Goal: Task Accomplishment & Management: Manage account settings

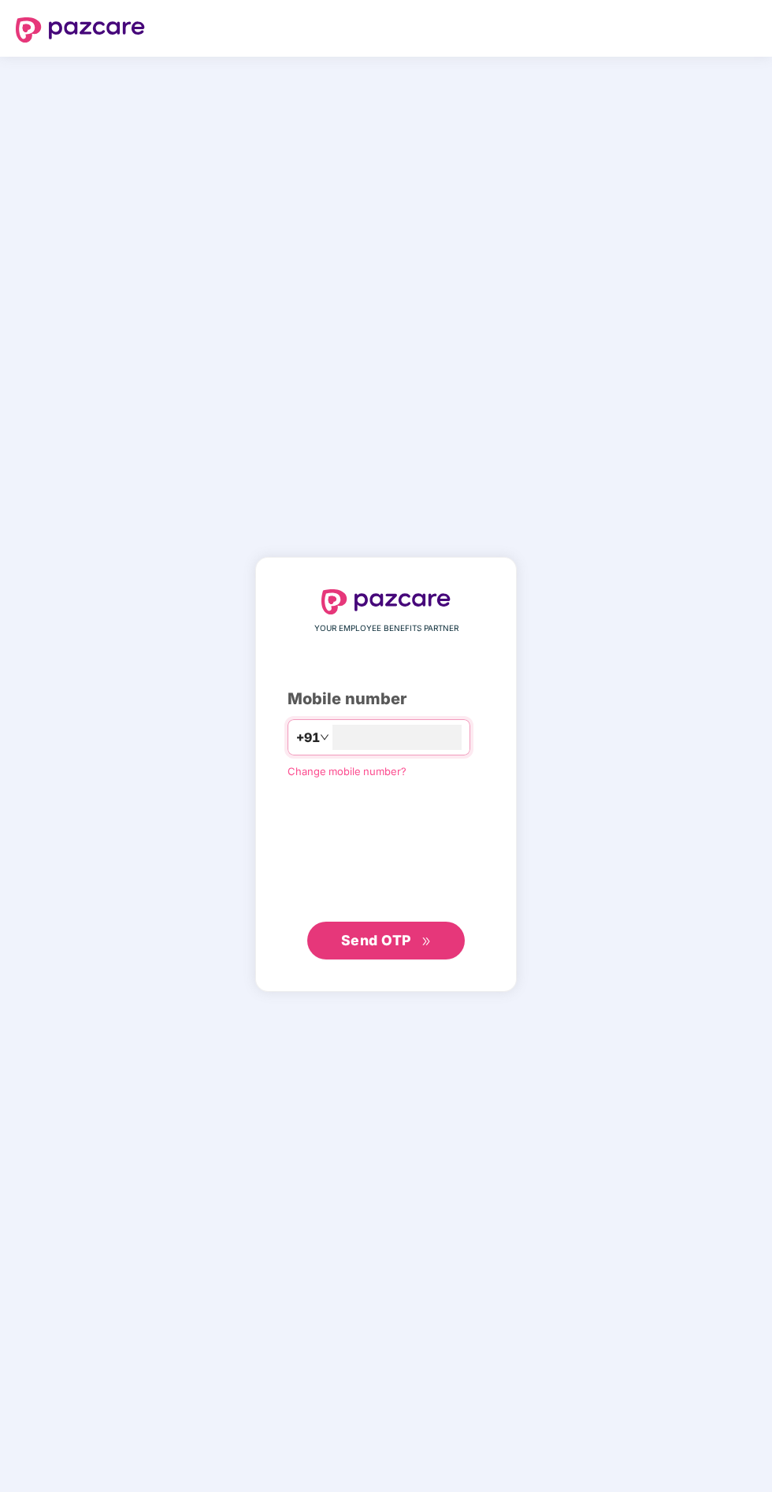
click at [414, 750] on input "number" at bounding box center [396, 737] width 129 height 25
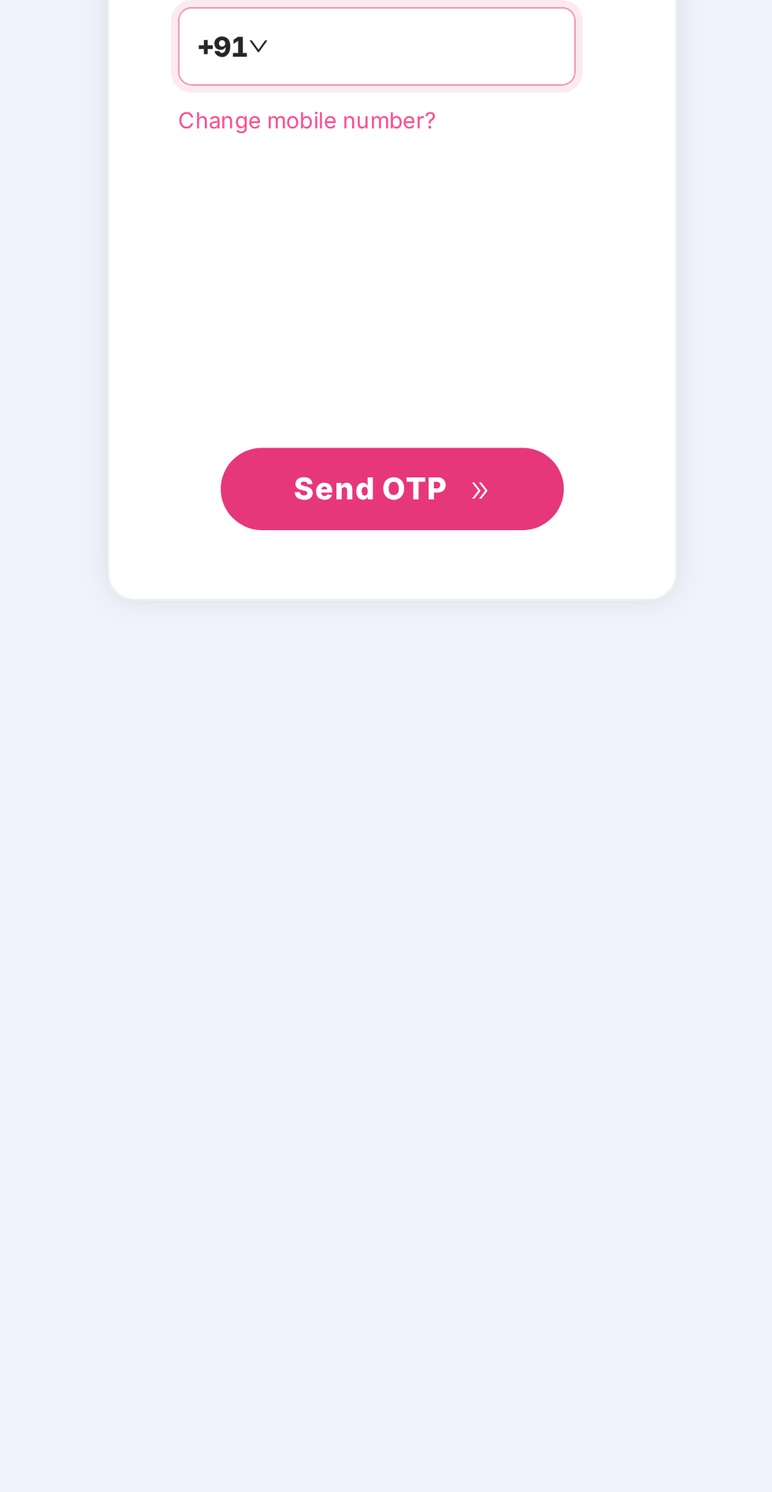
type input "**********"
click at [360, 949] on span "Send OTP" at bounding box center [376, 940] width 70 height 17
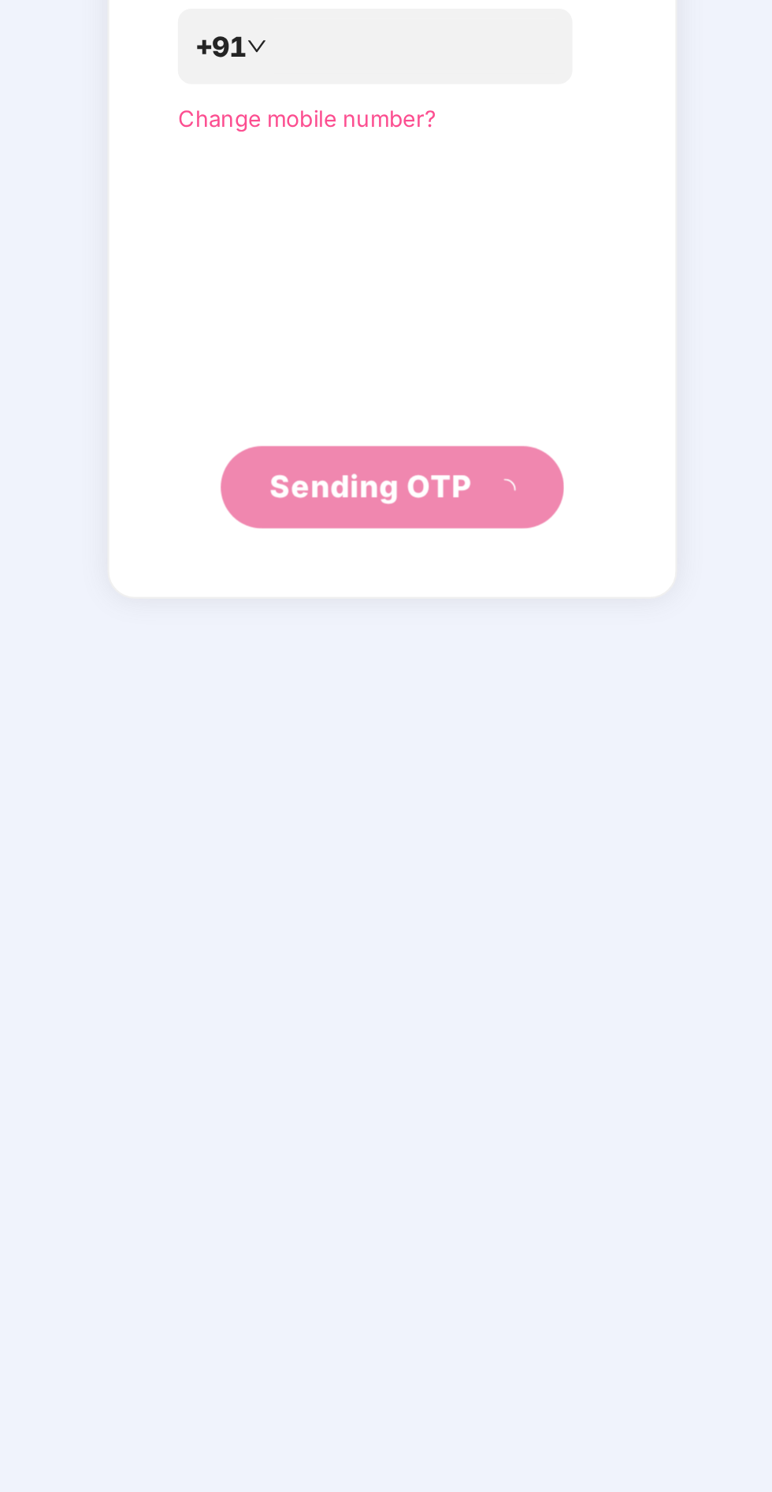
scroll to position [90, 0]
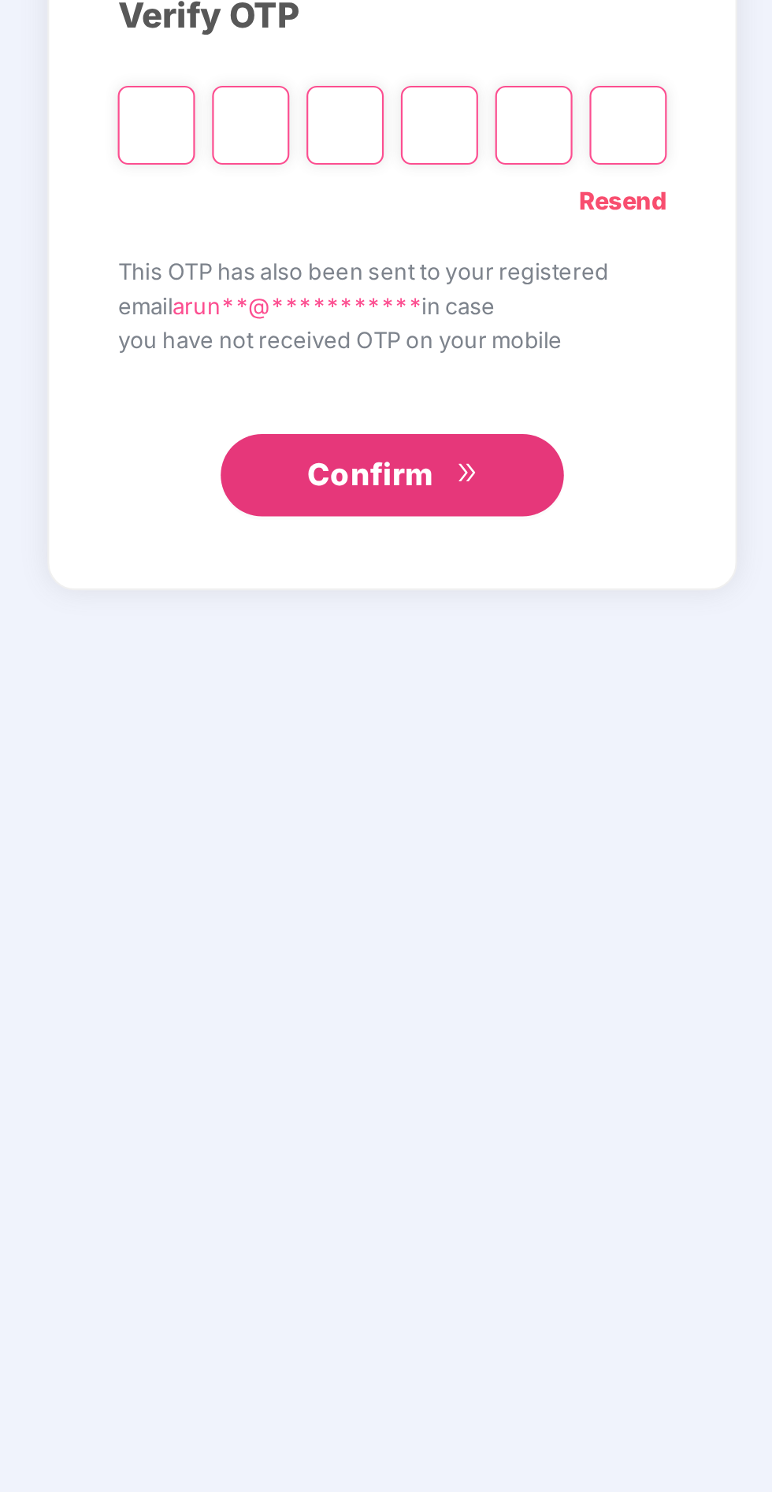
type input "*"
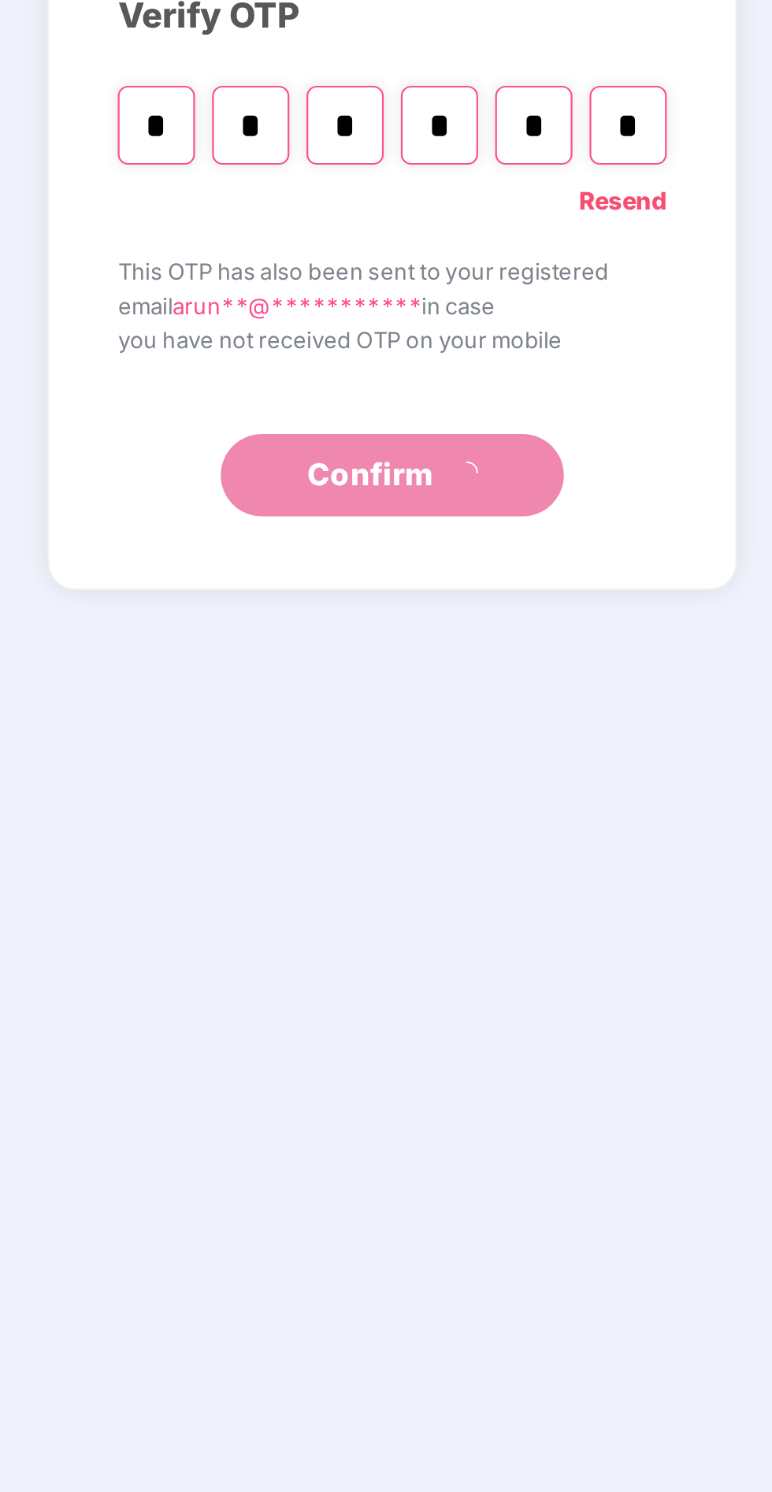
type input "*"
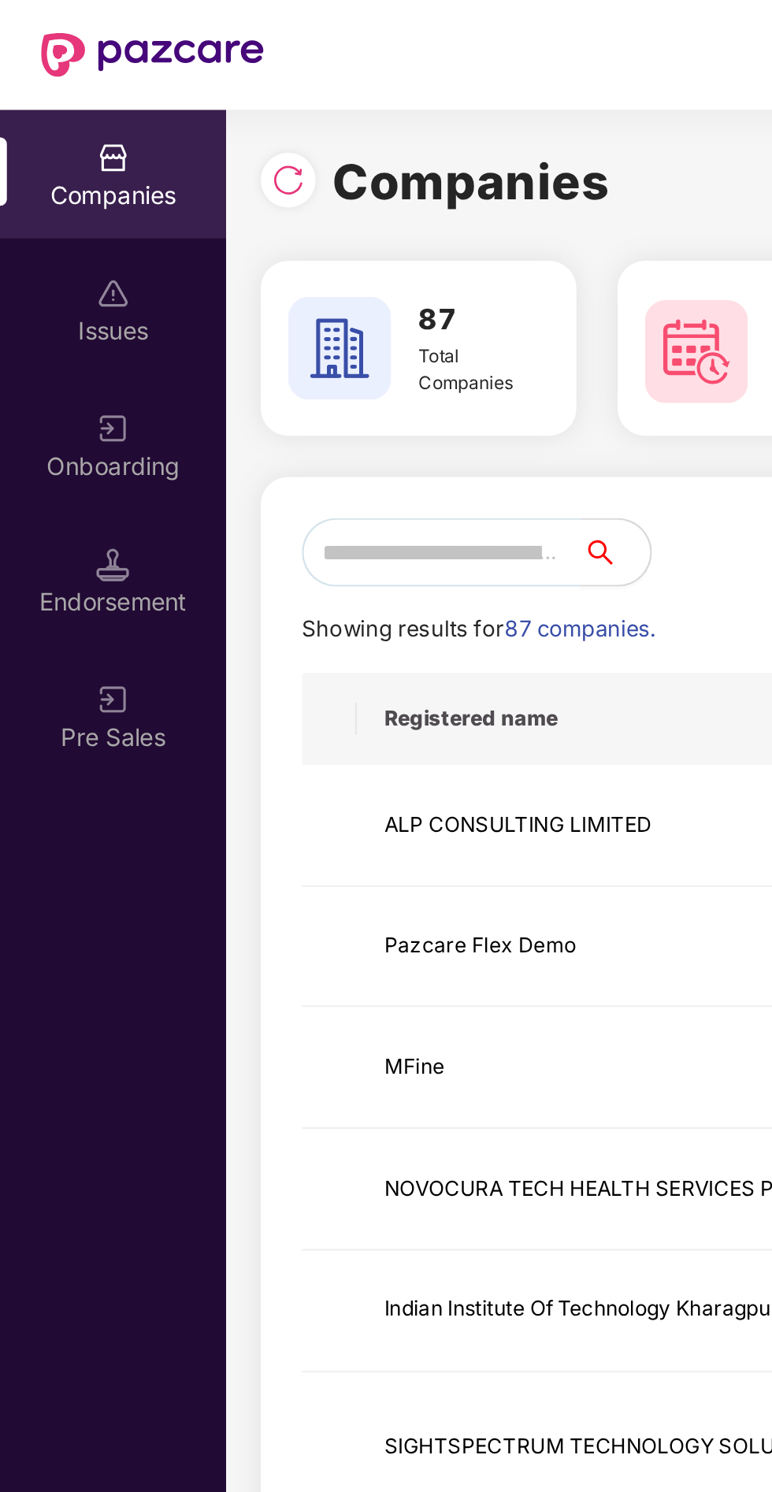
click at [205, 247] on input "text" at bounding box center [203, 254] width 128 height 32
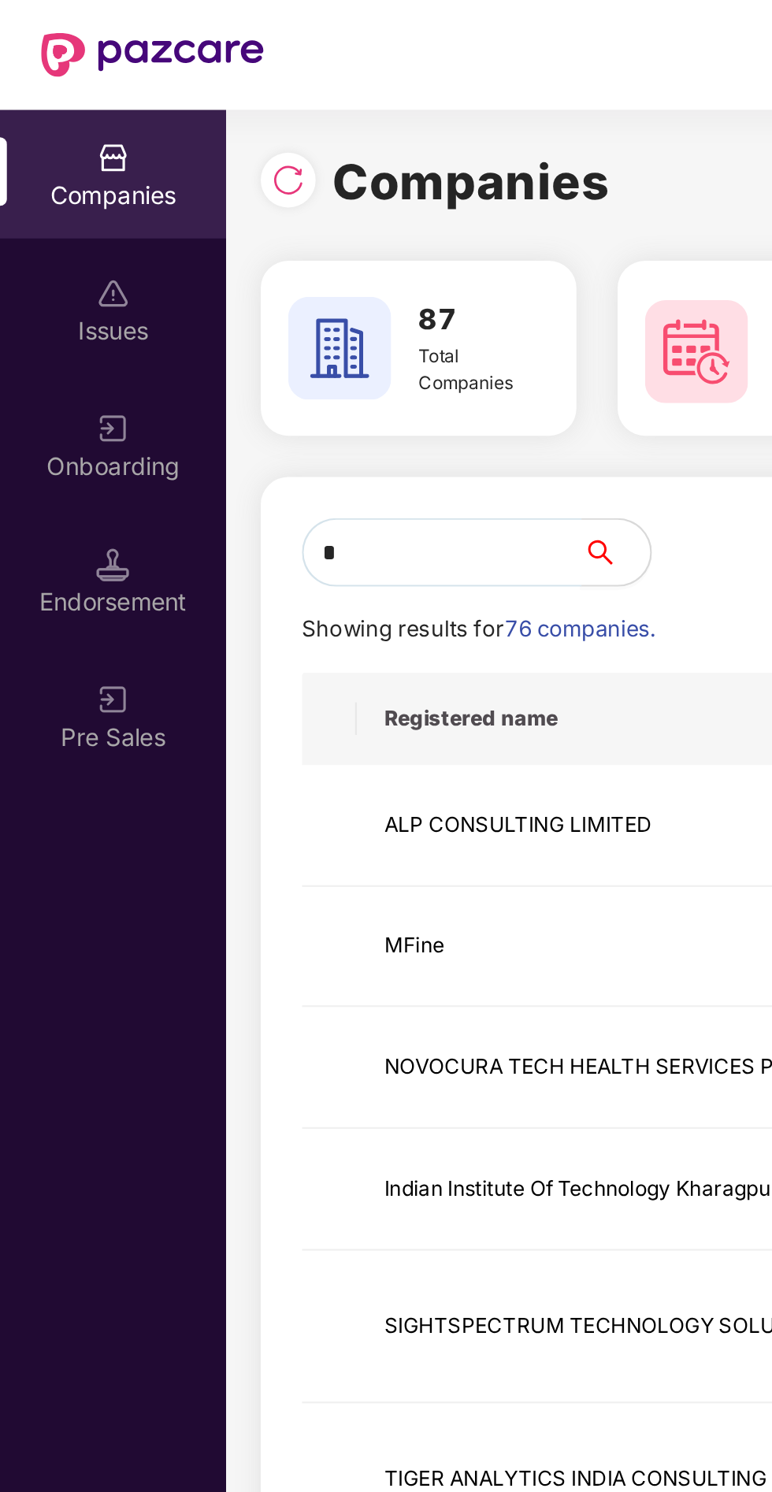
type input "**"
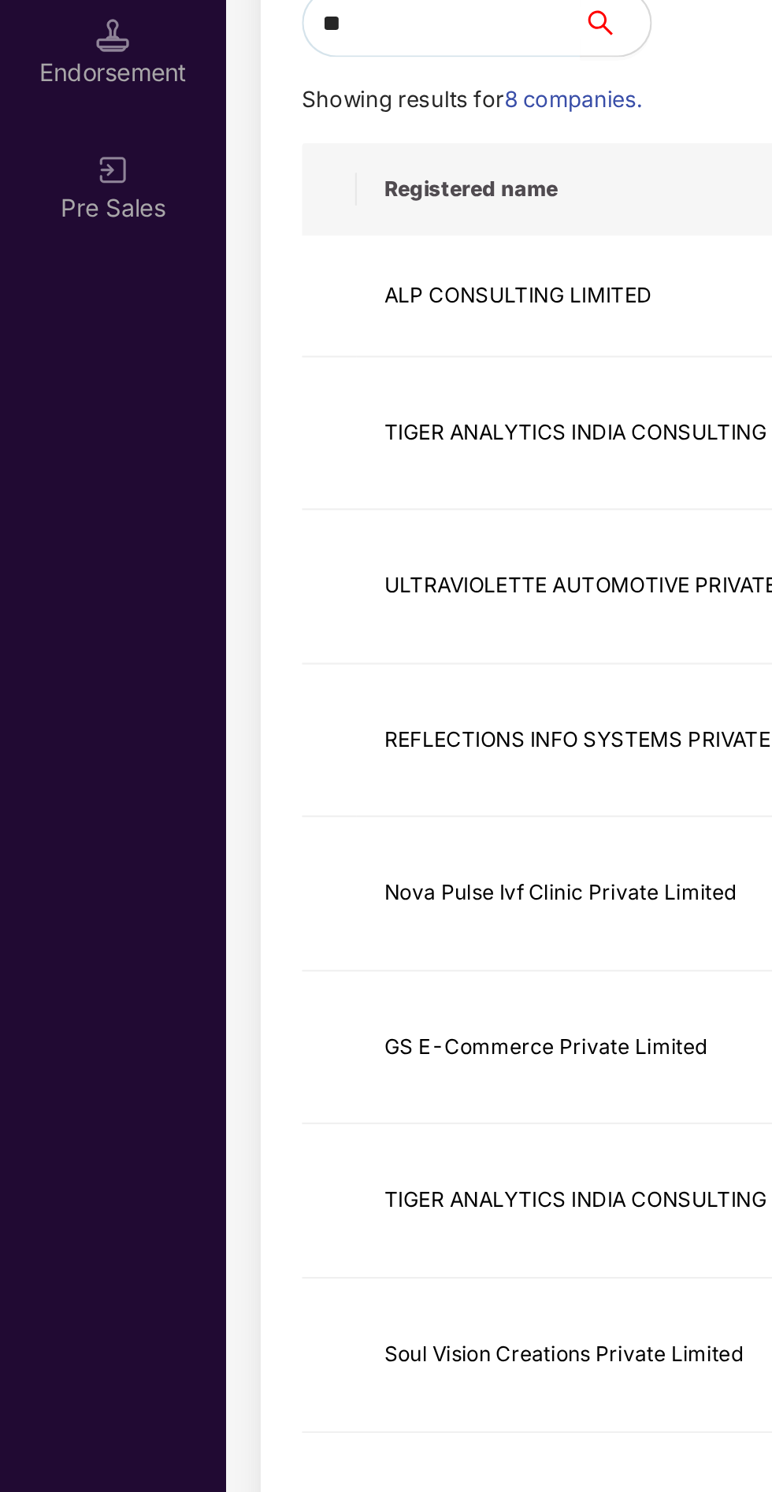
click at [266, 519] on td "ULTRAVIOLETTE AUTOMOTIVE PRIVATE LIMITED" at bounding box center [287, 512] width 246 height 71
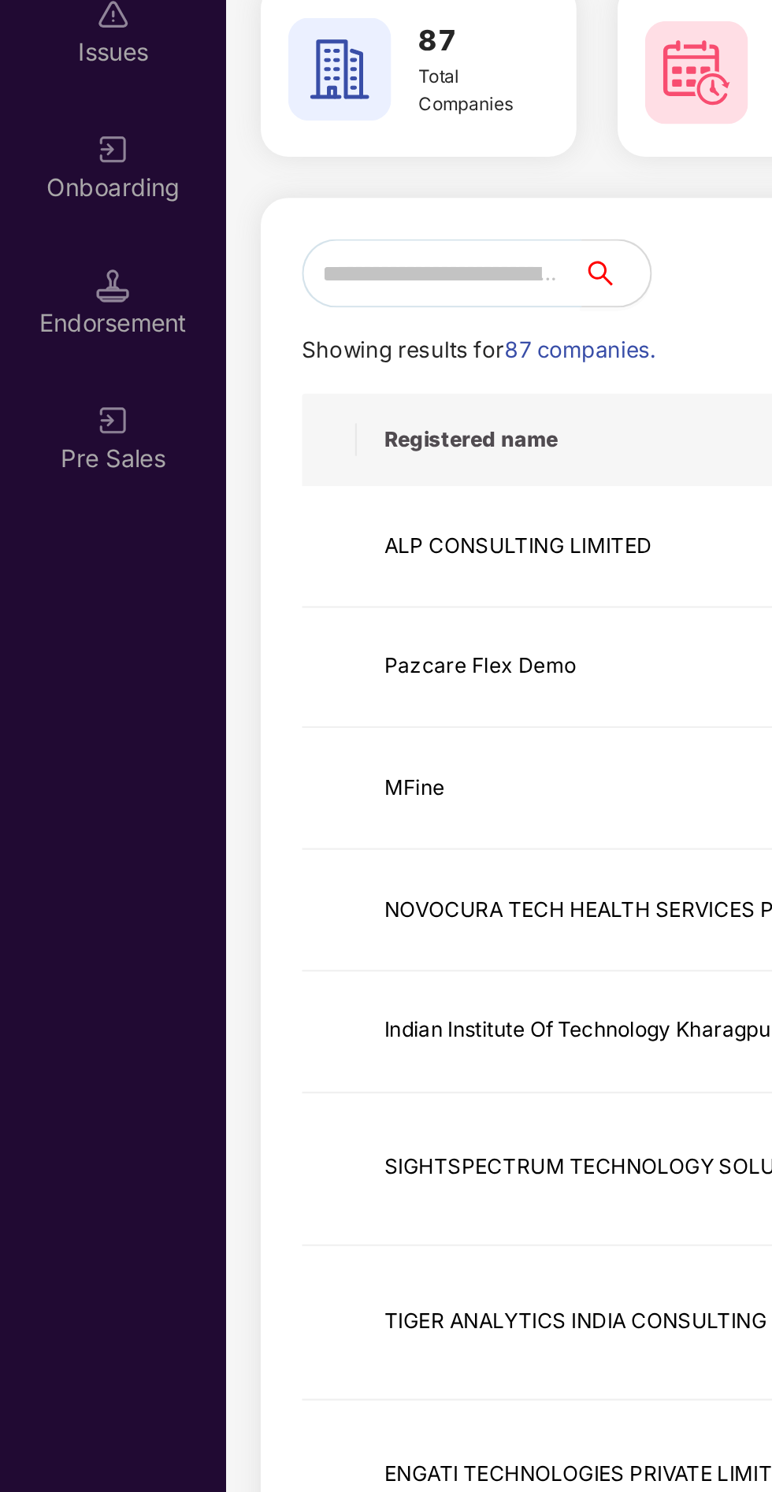
click at [221, 254] on input "text" at bounding box center [203, 254] width 128 height 32
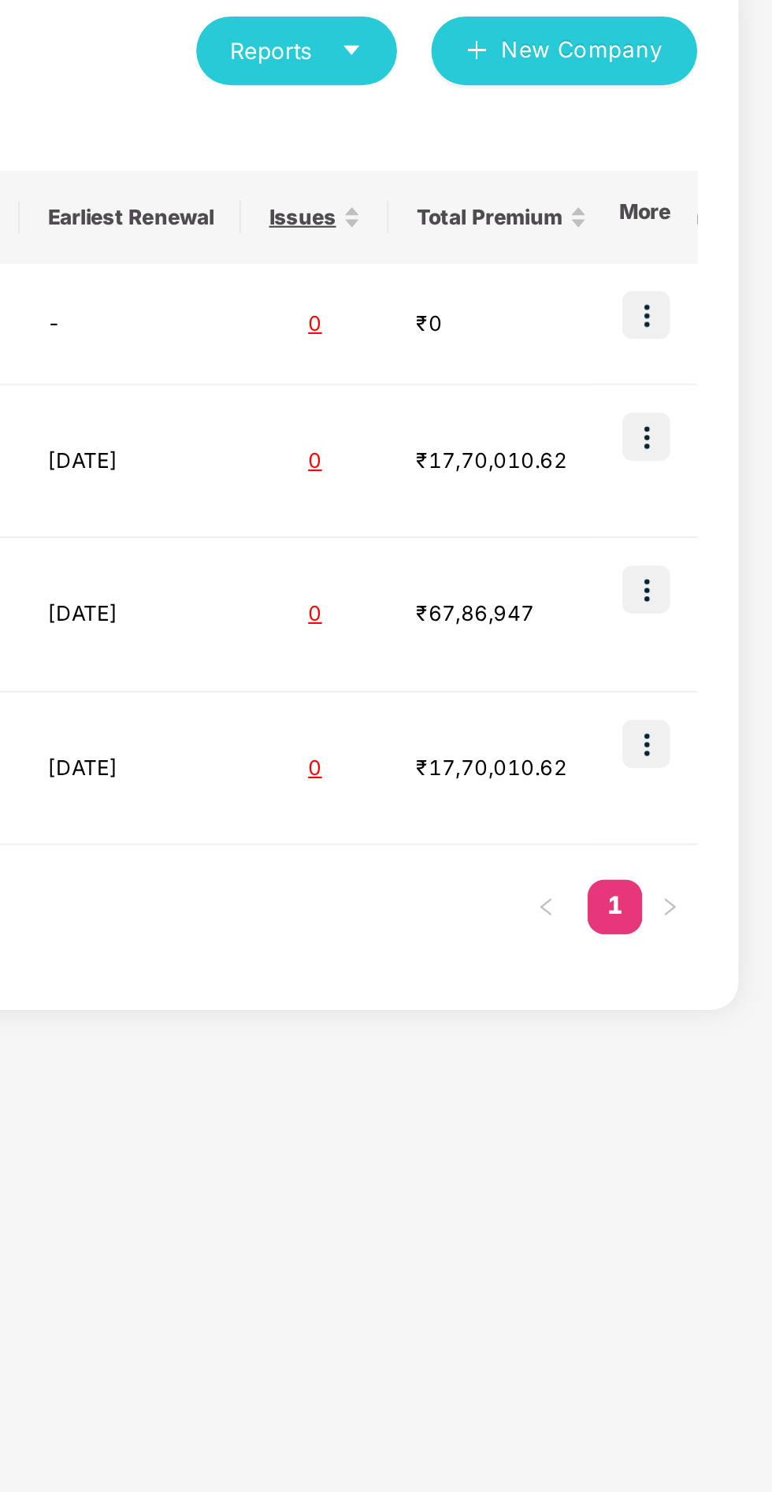
type input "***"
click at [721, 496] on img at bounding box center [714, 501] width 22 height 22
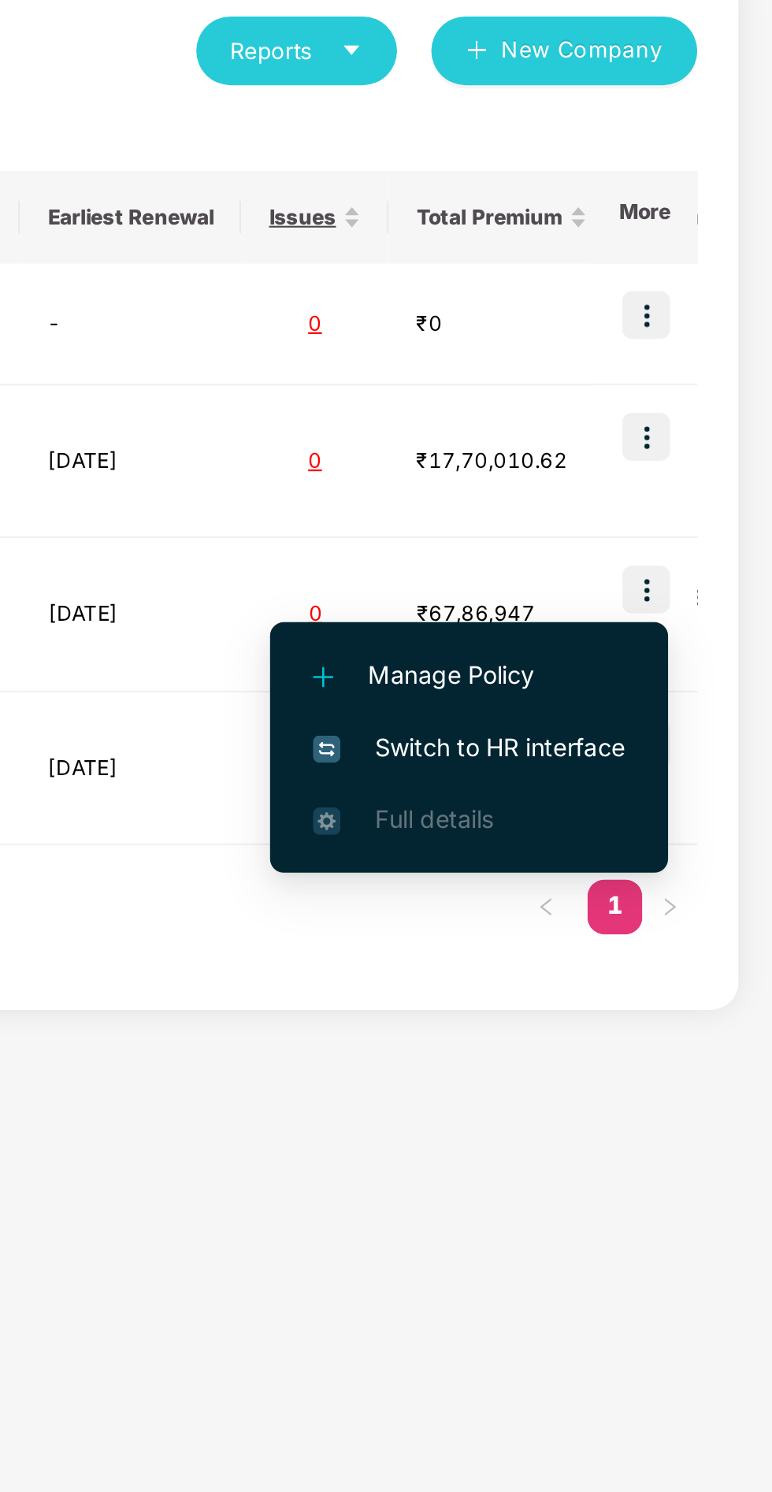
click at [679, 575] on span "Switch to HR interface" at bounding box center [632, 573] width 143 height 17
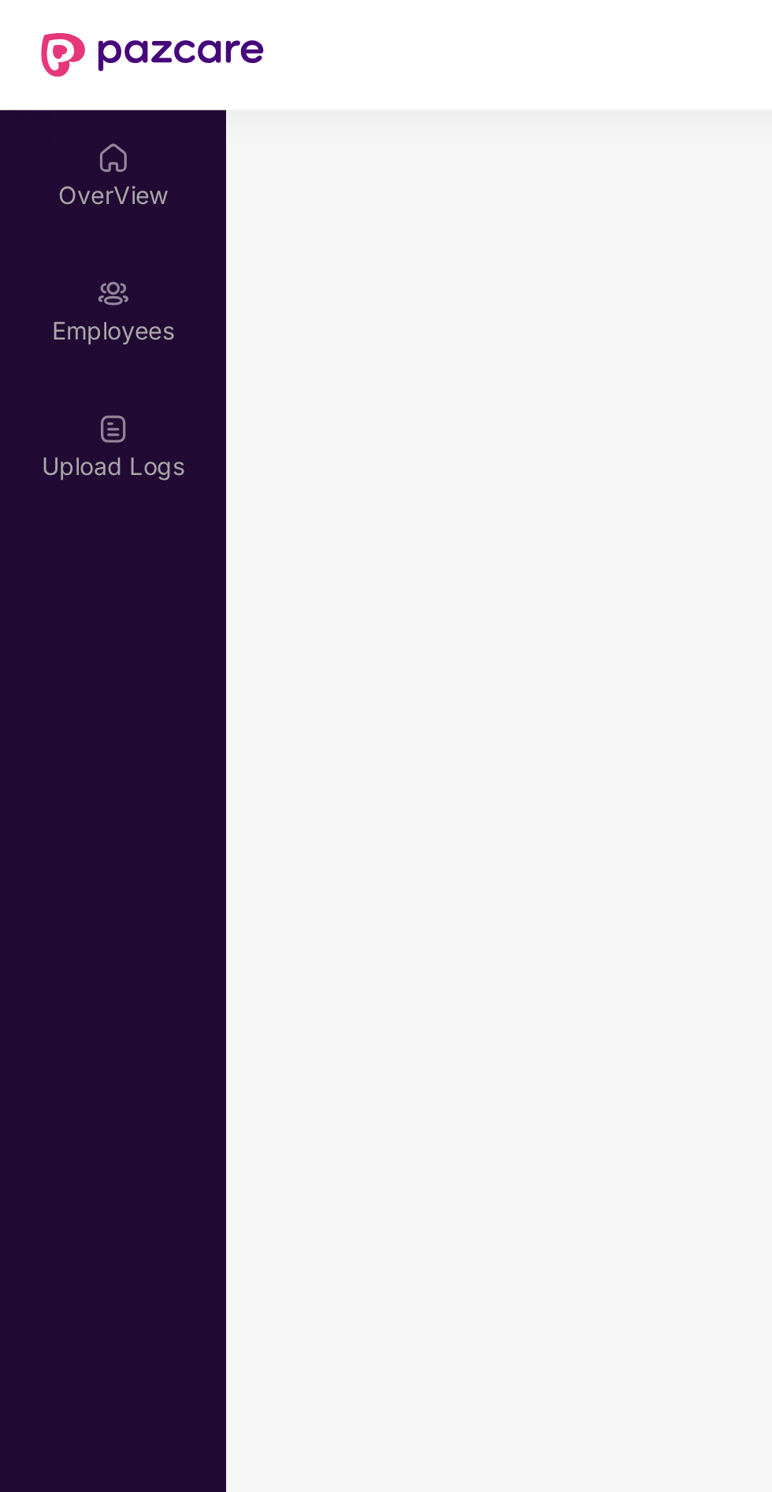
click at [48, 151] on div "Employees" at bounding box center [52, 152] width 104 height 16
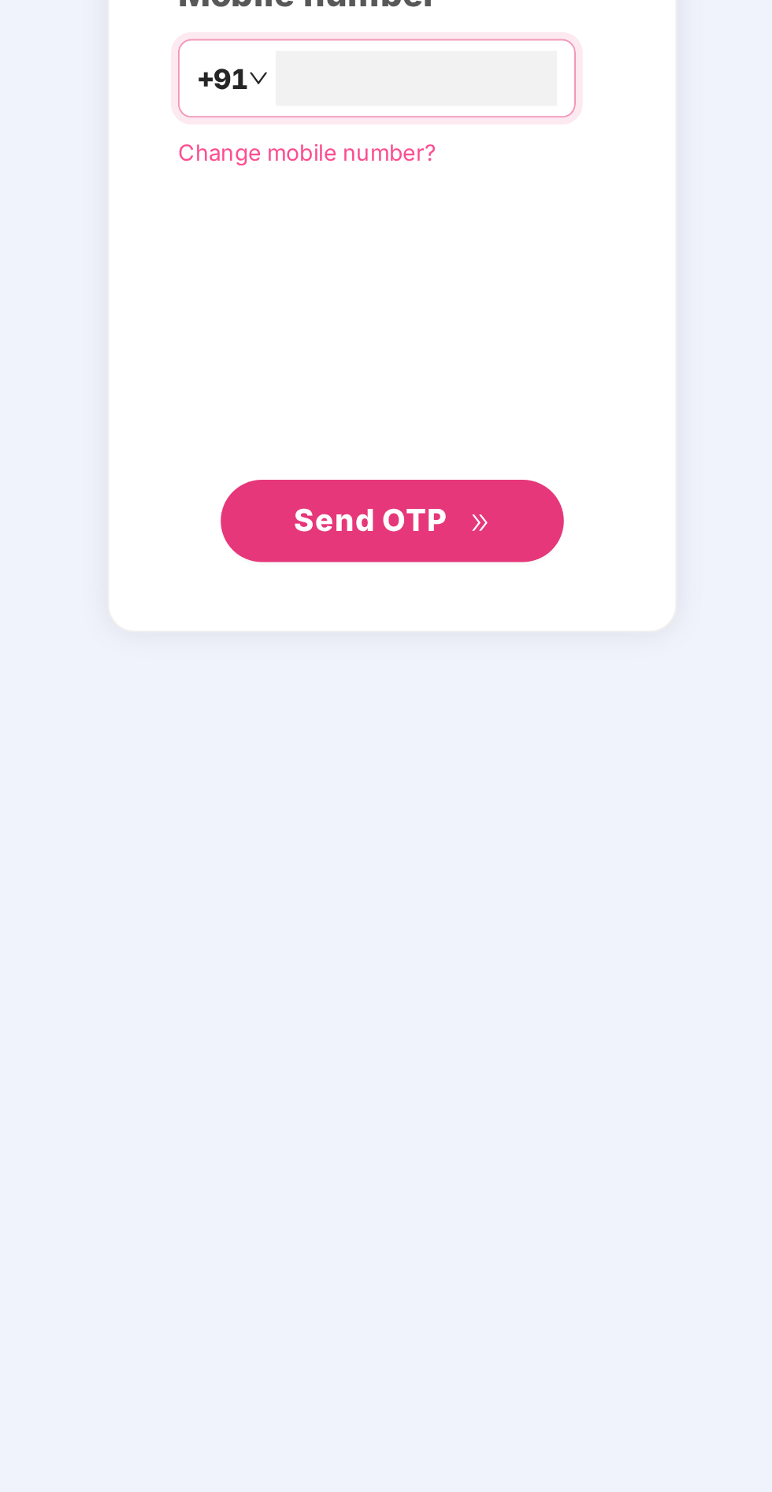
type input "**********"
click at [384, 949] on span "Send OTP" at bounding box center [376, 940] width 70 height 17
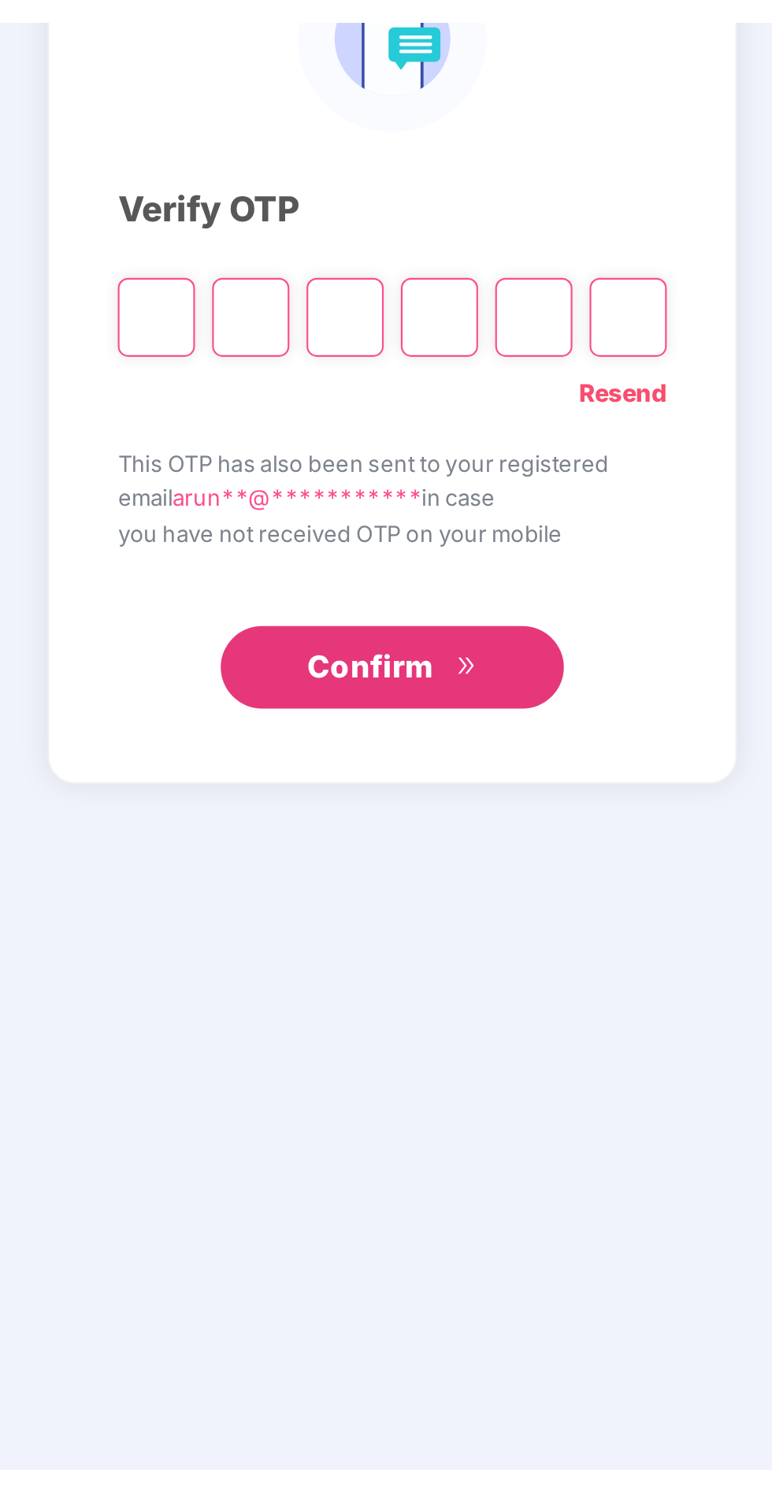
scroll to position [90, 0]
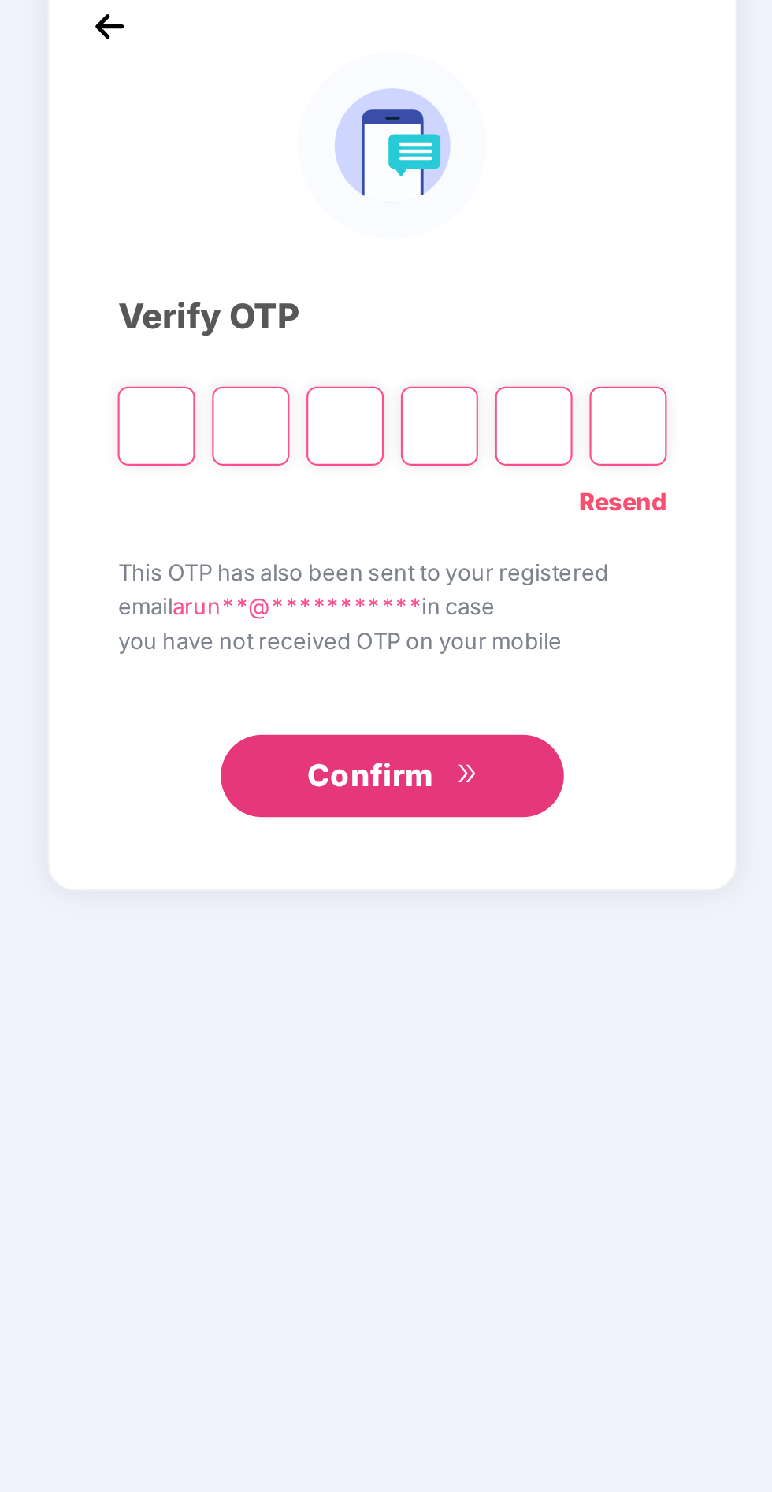
type input "*"
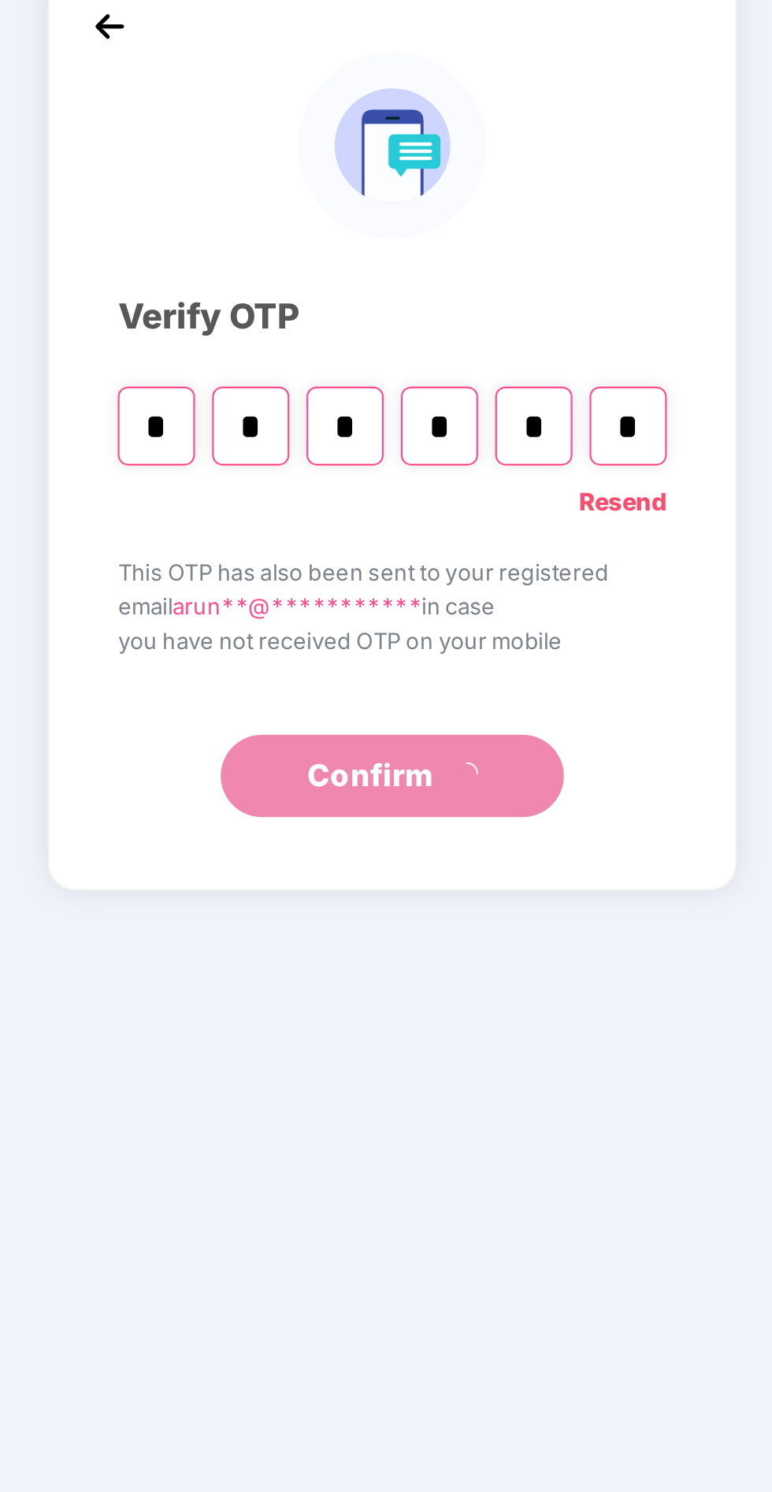
type input "*"
click at [437, 916] on button "Confirm" at bounding box center [386, 935] width 158 height 38
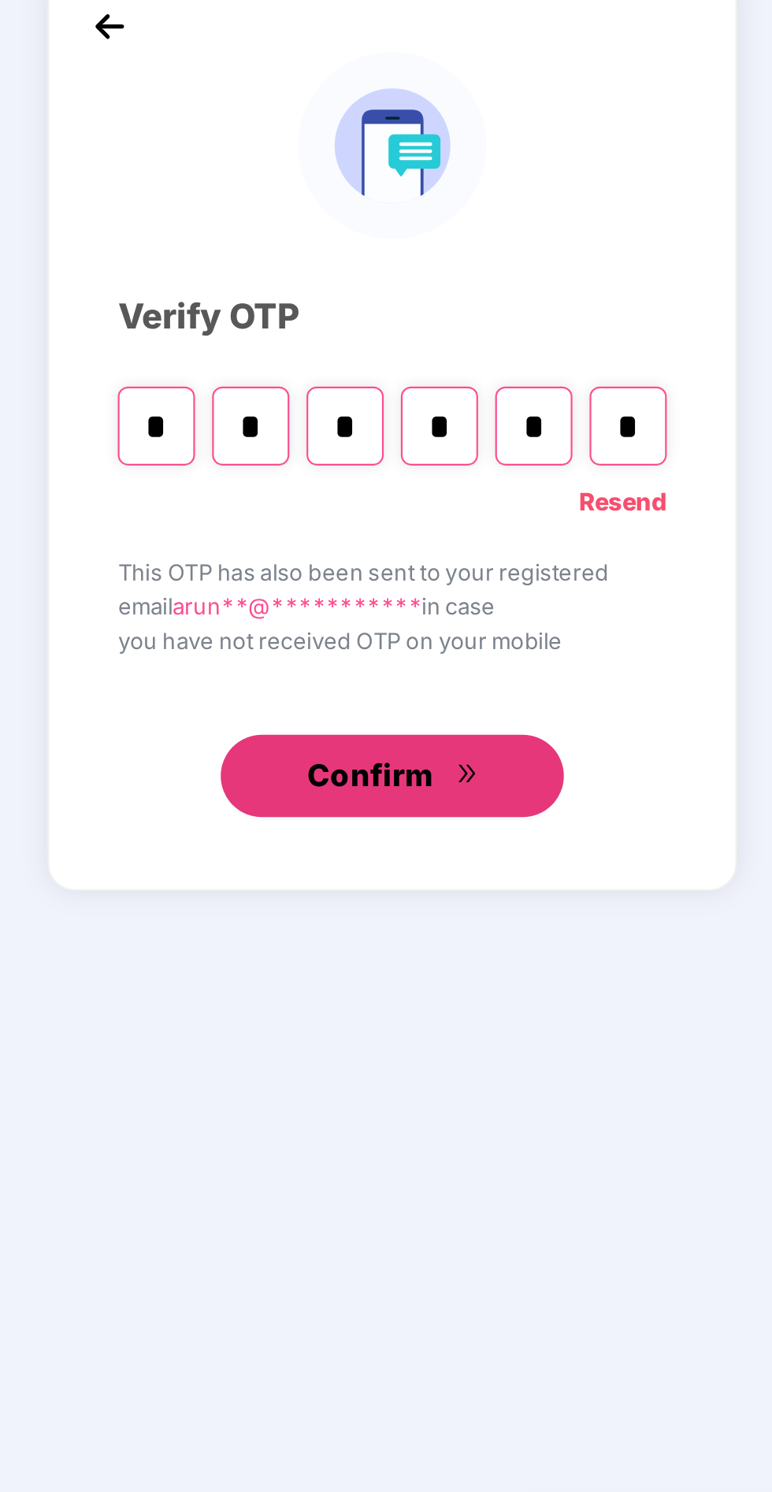
click at [424, 928] on icon "double-right" at bounding box center [420, 933] width 10 height 10
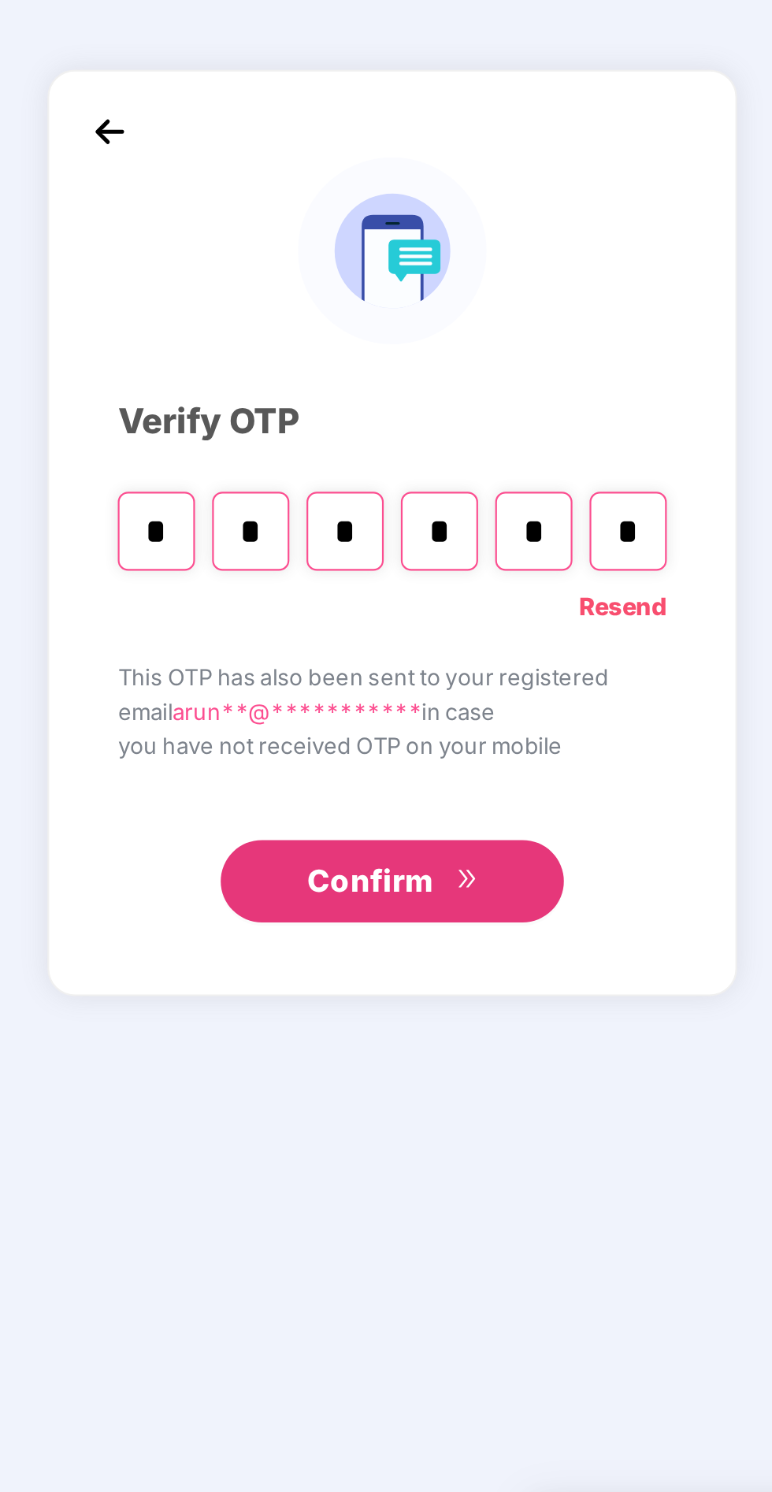
click at [489, 756] on input "*" at bounding box center [494, 774] width 35 height 36
click at [500, 800] on link "Resend" at bounding box center [492, 808] width 40 height 17
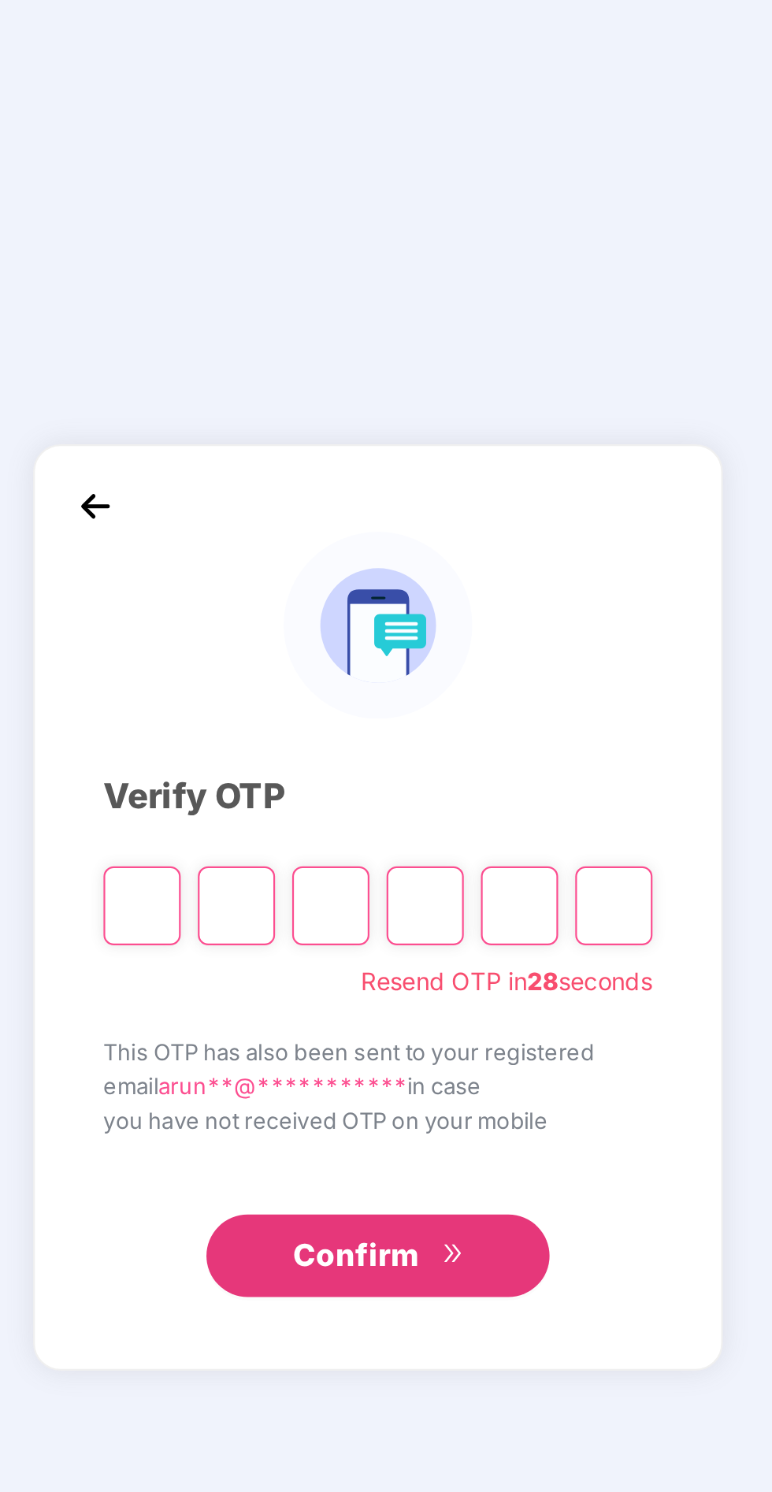
click at [276, 792] on input "Please enter verification code. Digit 1" at bounding box center [277, 774] width 35 height 36
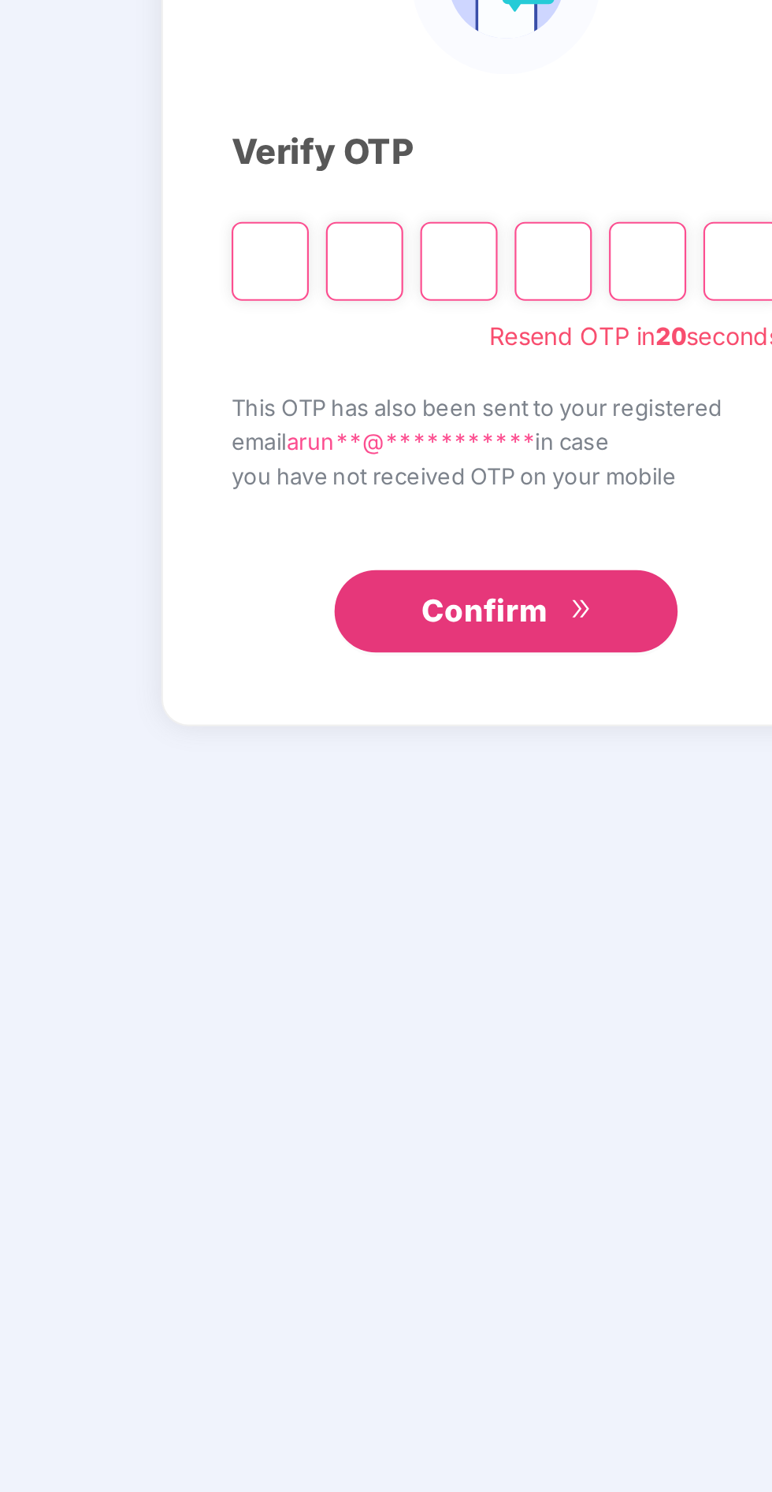
type input "*"
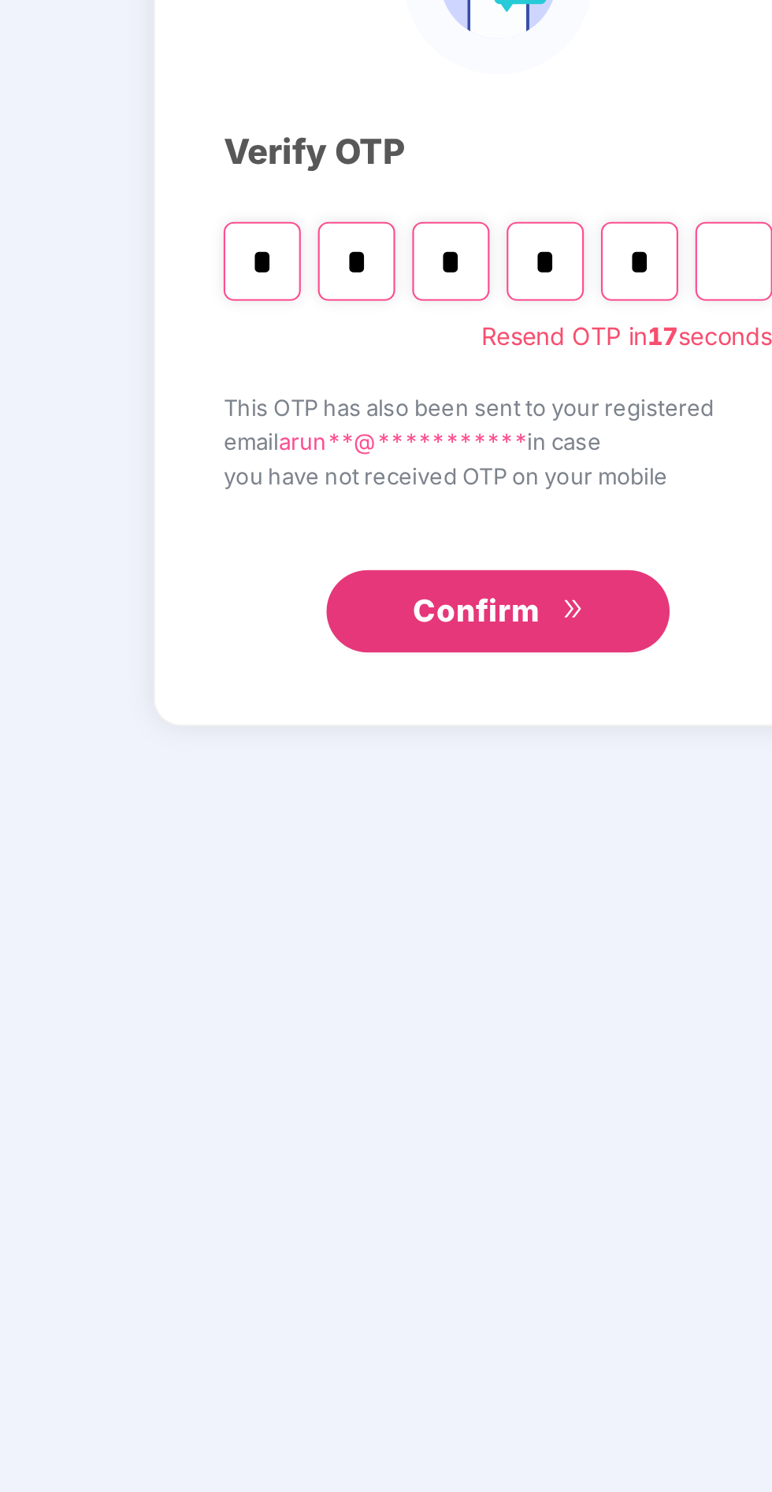
type input "*"
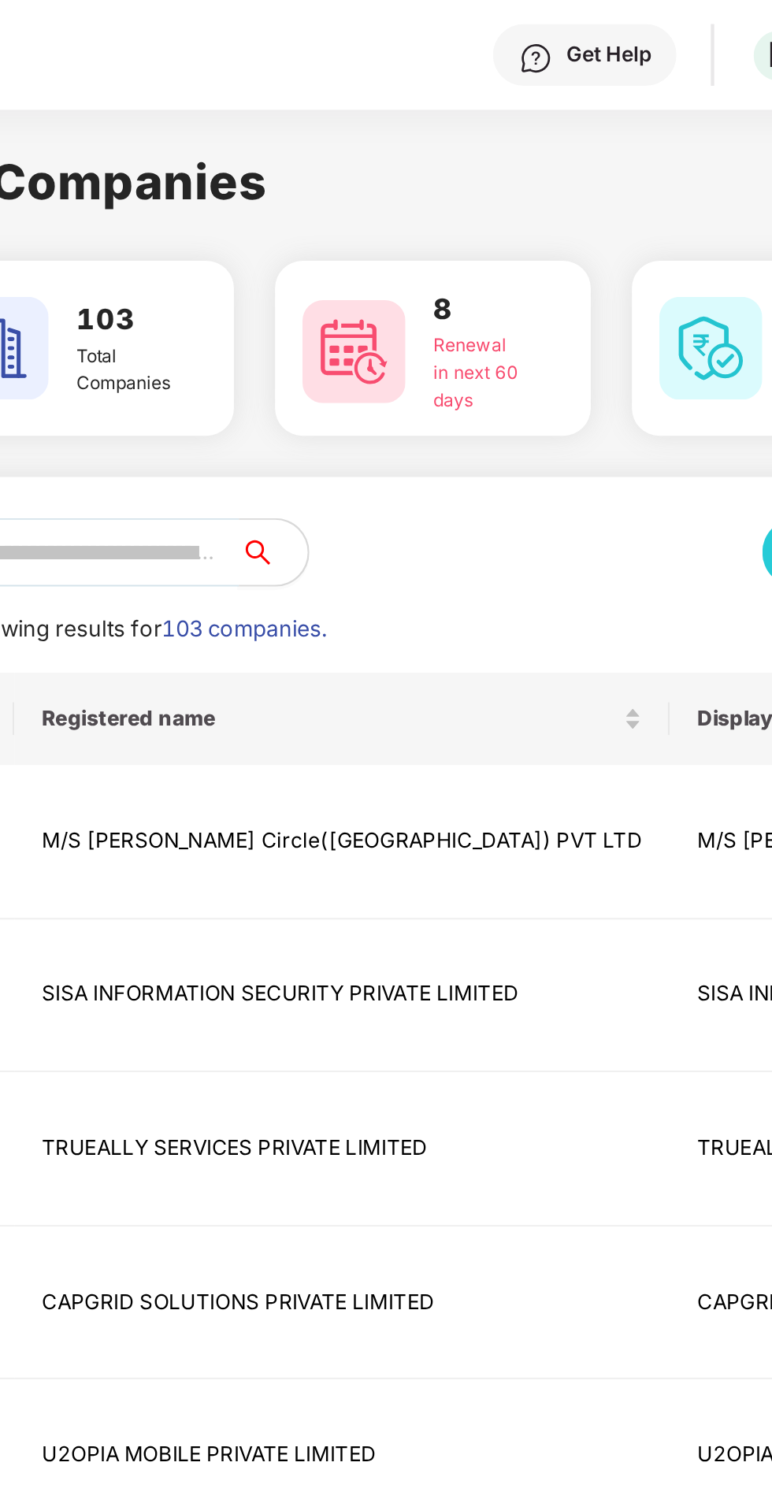
click at [267, 260] on input "text" at bounding box center [203, 254] width 128 height 32
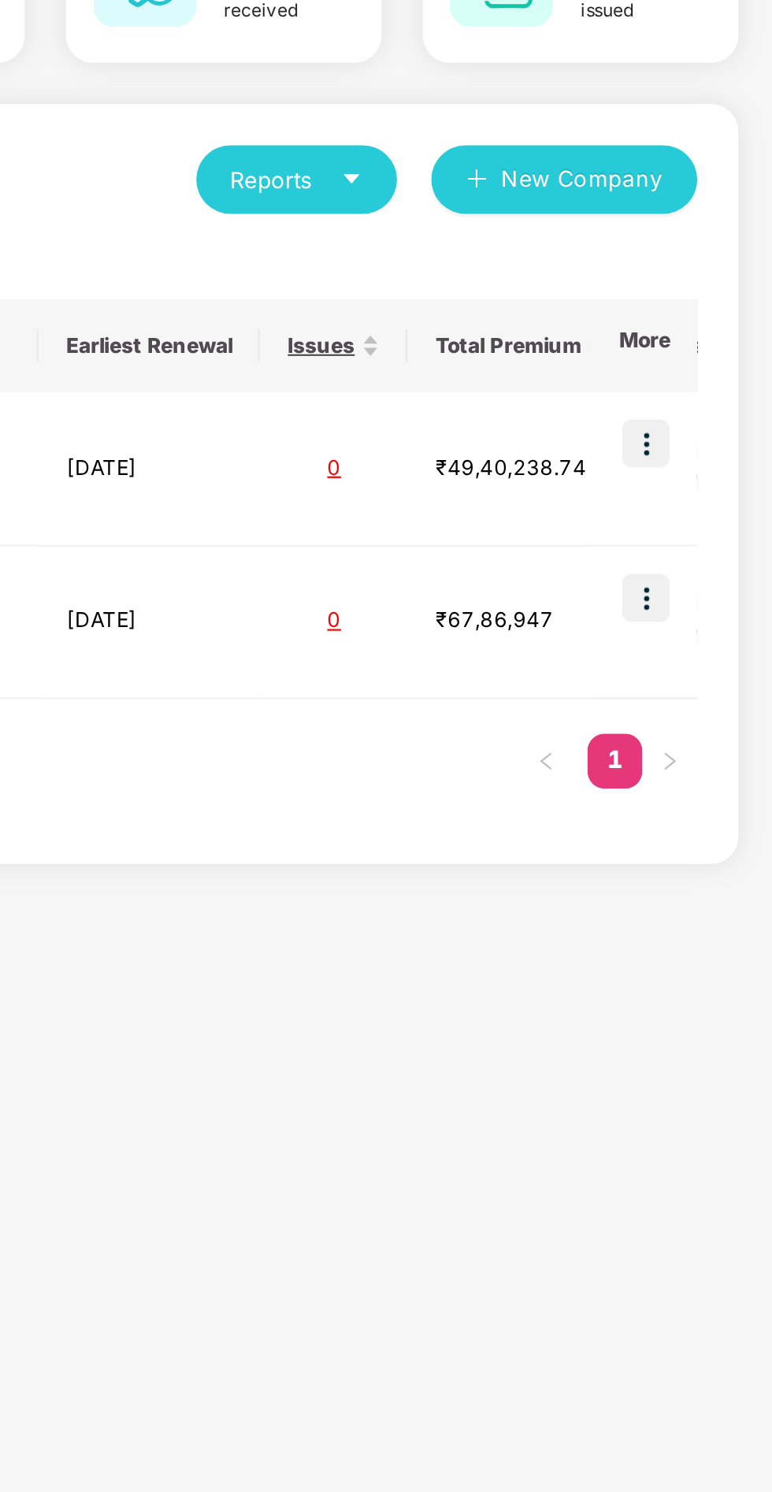
type input "*****"
click at [722, 452] on img at bounding box center [714, 446] width 22 height 22
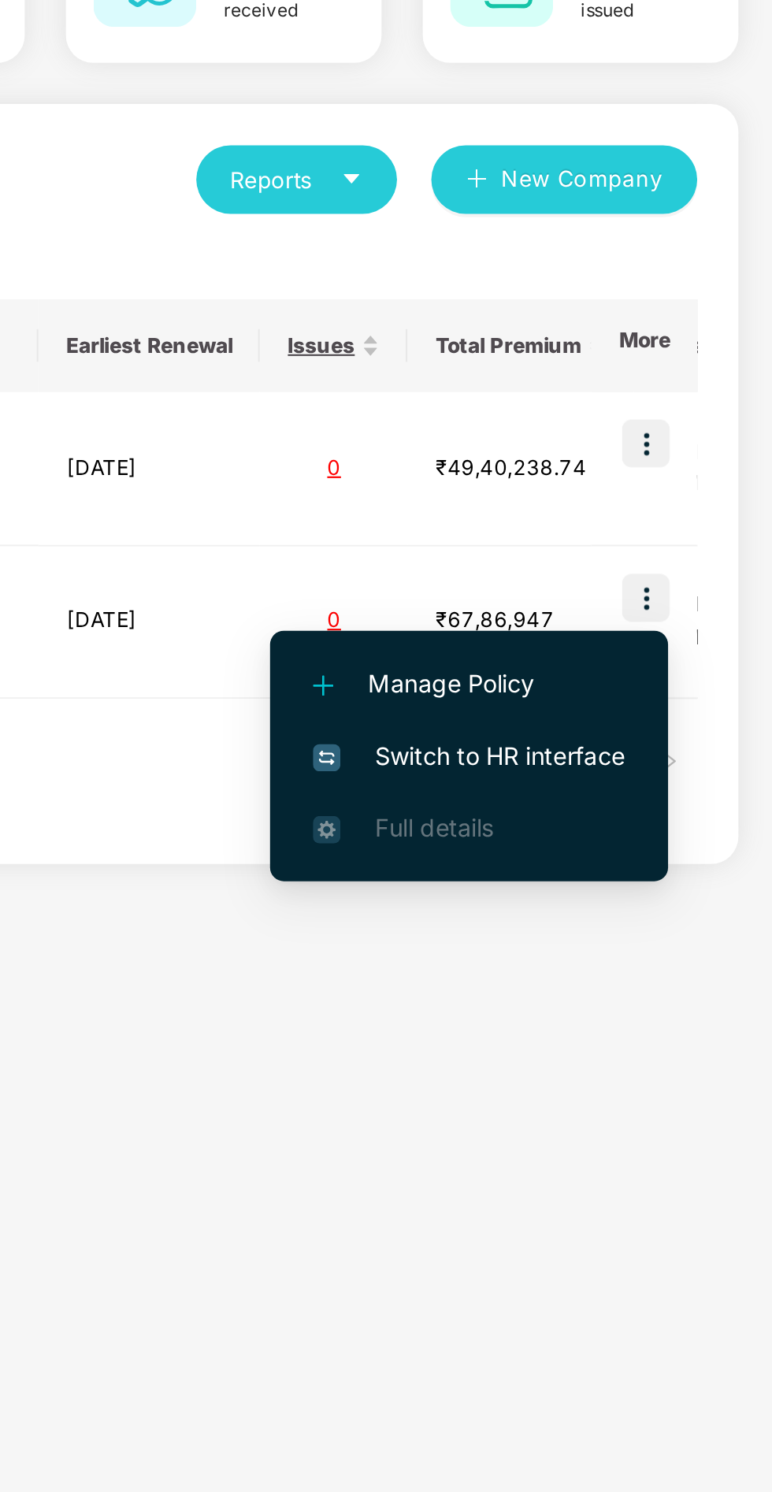
click at [681, 522] on span "Switch to HR interface" at bounding box center [632, 518] width 143 height 17
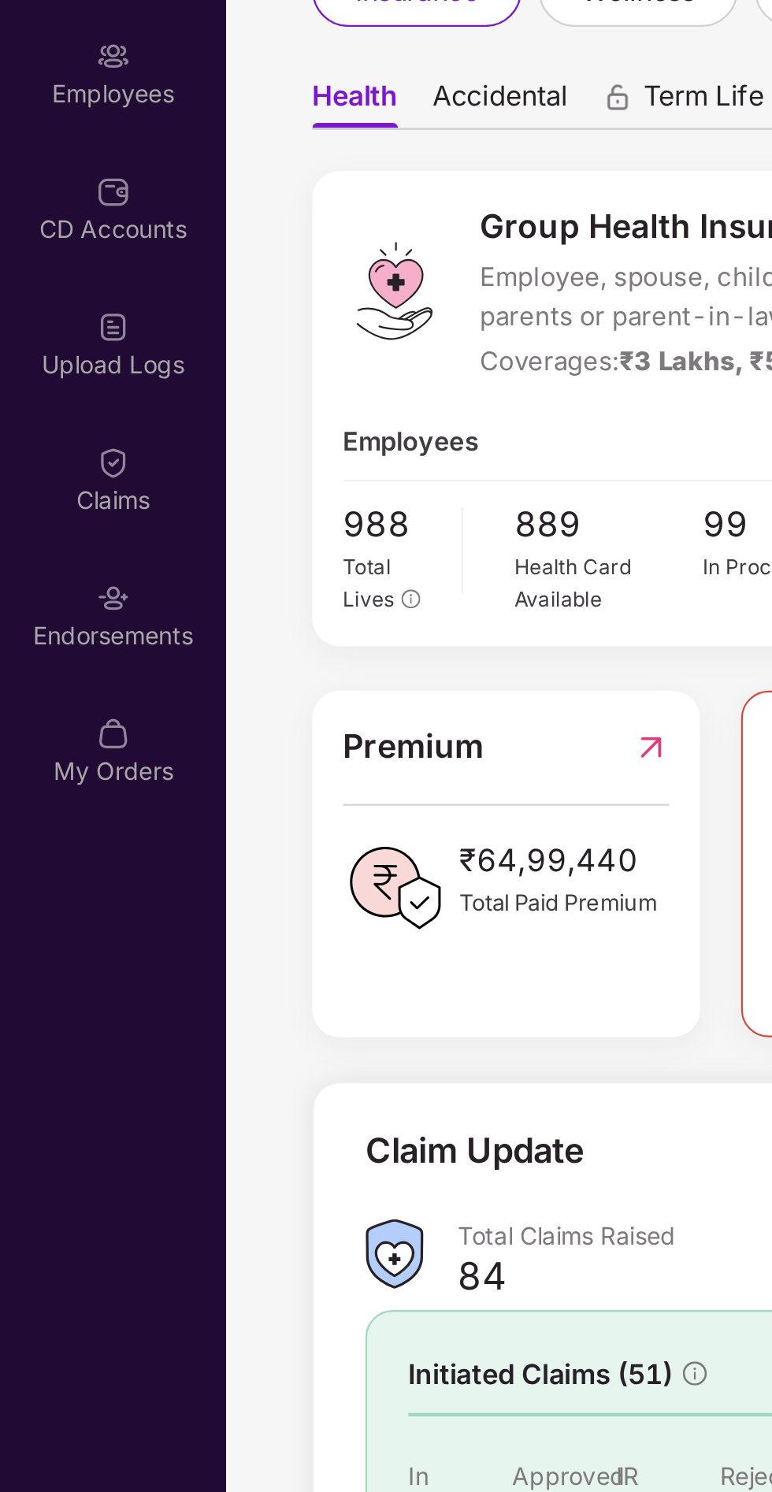
click at [54, 223] on div "Employees" at bounding box center [52, 204] width 104 height 59
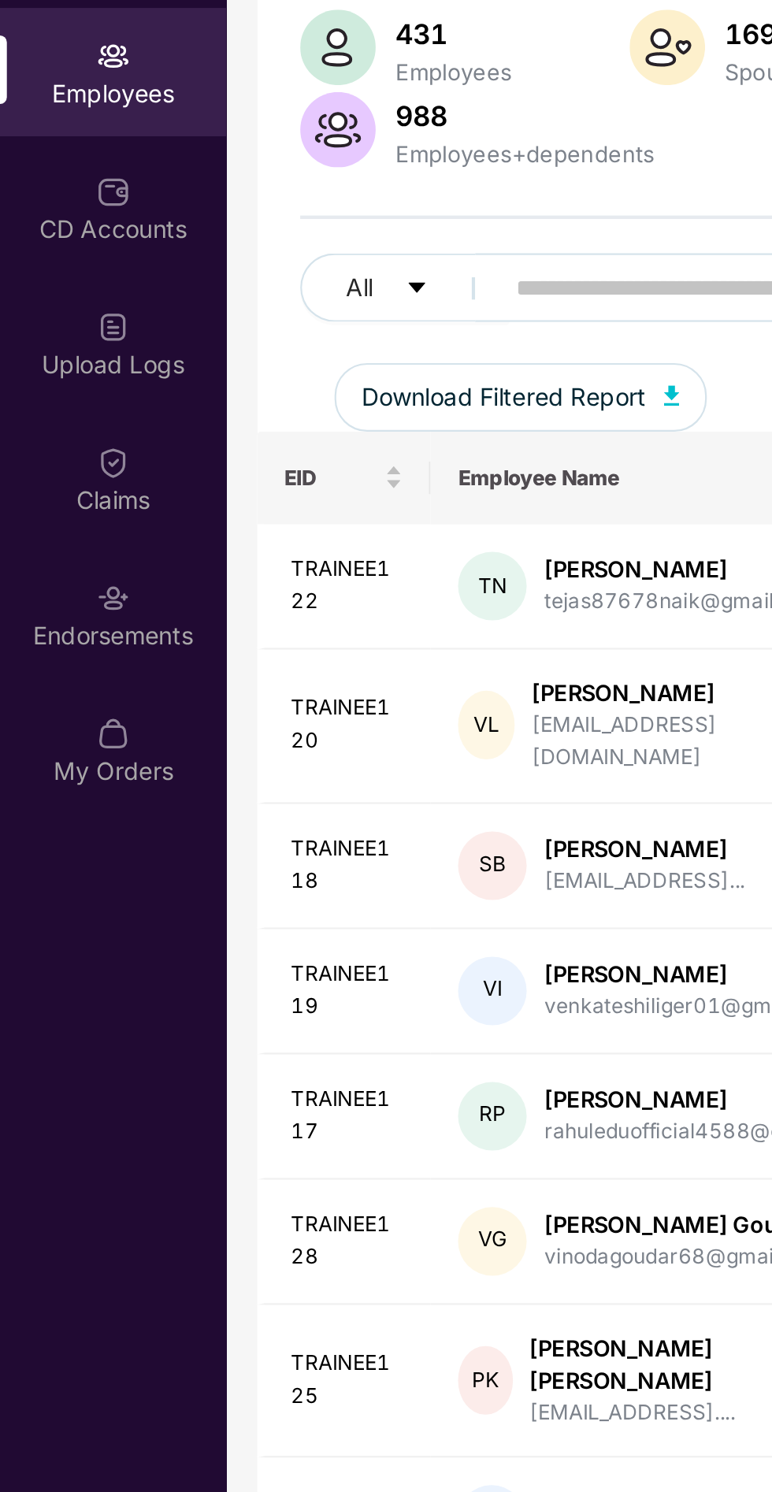
click at [267, 289] on span at bounding box center [379, 304] width 323 height 32
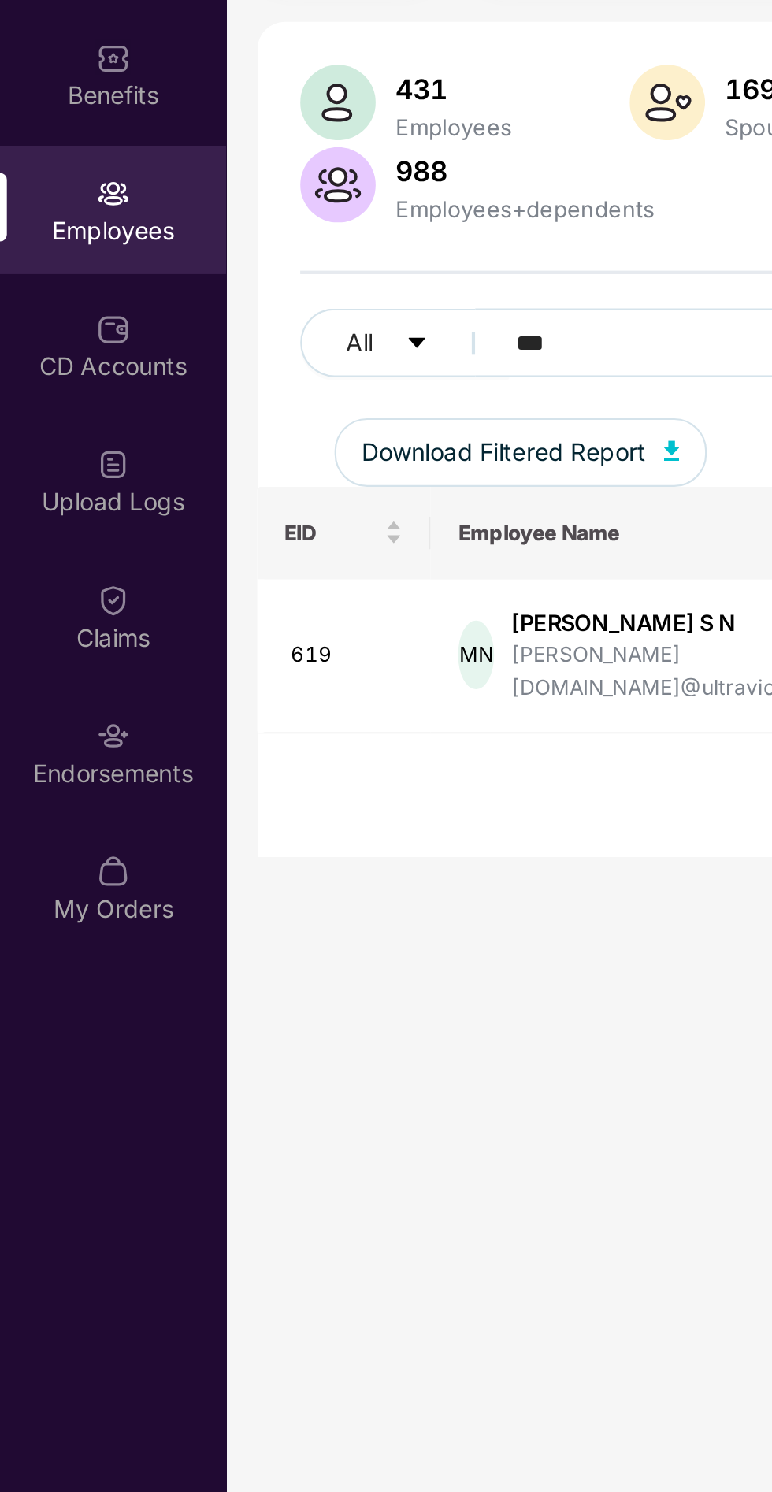
scroll to position [50, 0]
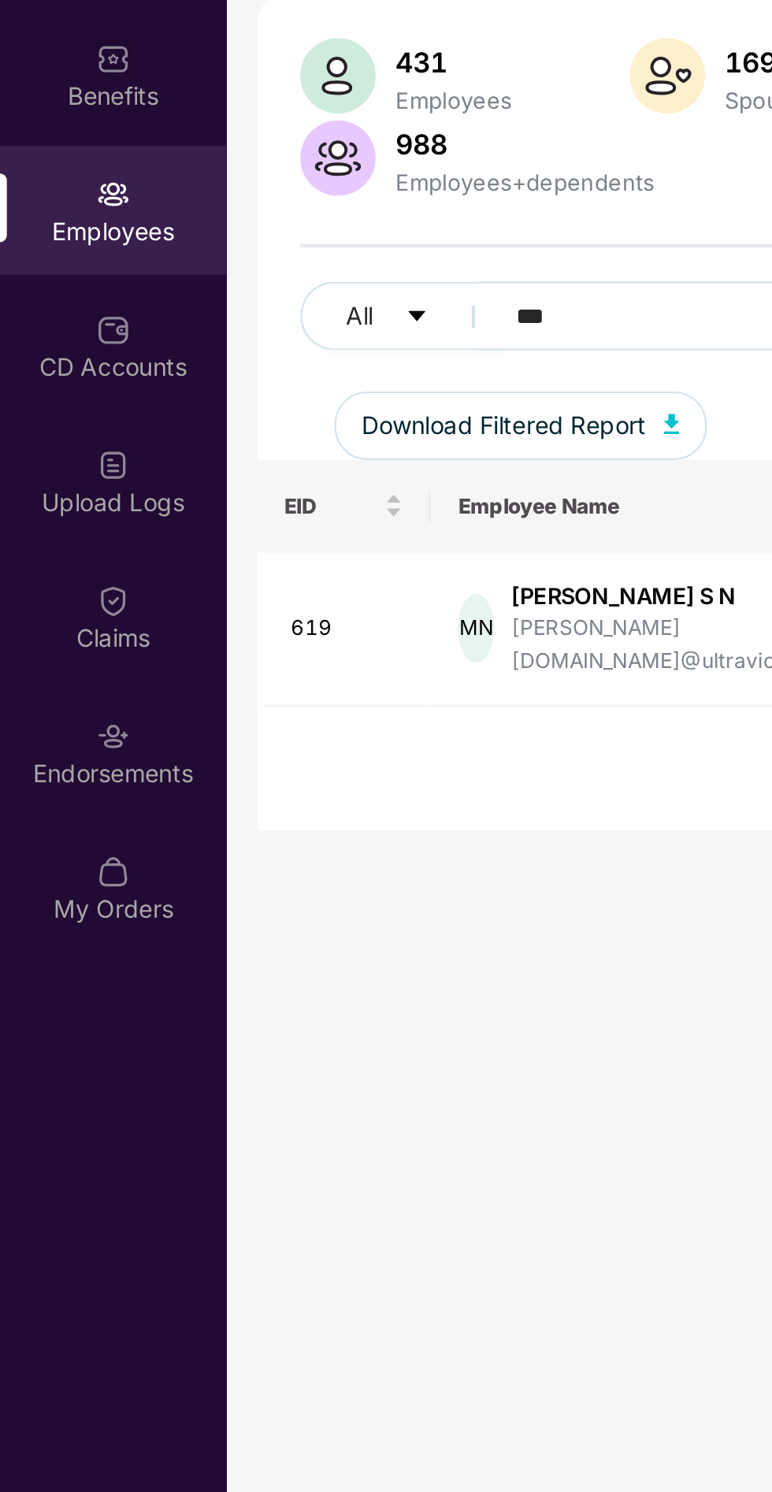
type input "***"
